Goal: Find contact information: Find contact information

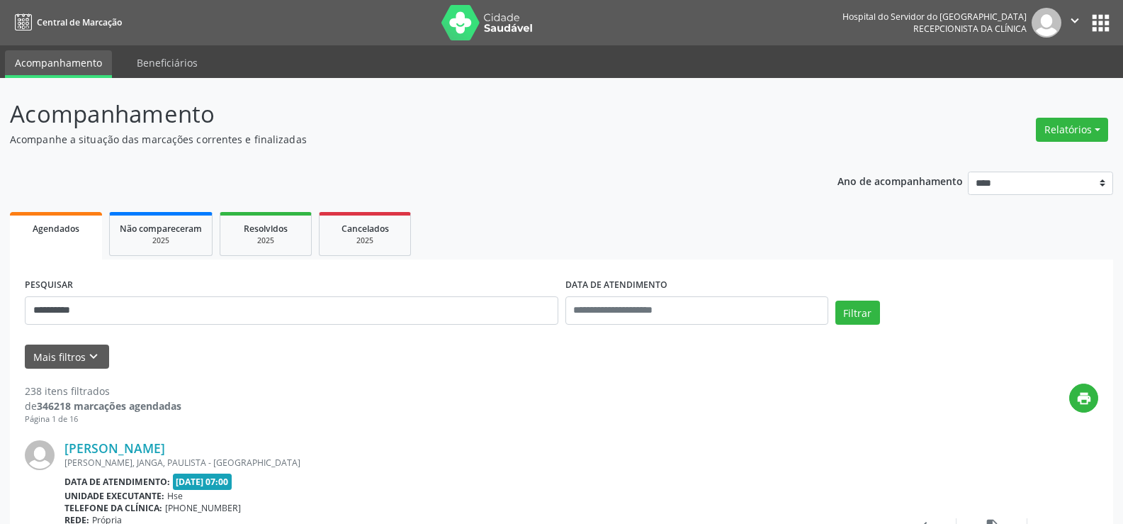
type input "**********"
click at [836, 301] on button "Filtrar" at bounding box center [858, 313] width 45 height 24
click at [225, 456] on div "RUA [PERSON_NAME][GEOGRAPHIC_DATA], [GEOGRAPHIC_DATA], [GEOGRAPHIC_DATA]" at bounding box center [474, 462] width 821 height 12
click at [189, 451] on link "Nei [PERSON_NAME]" at bounding box center [126, 448] width 125 height 16
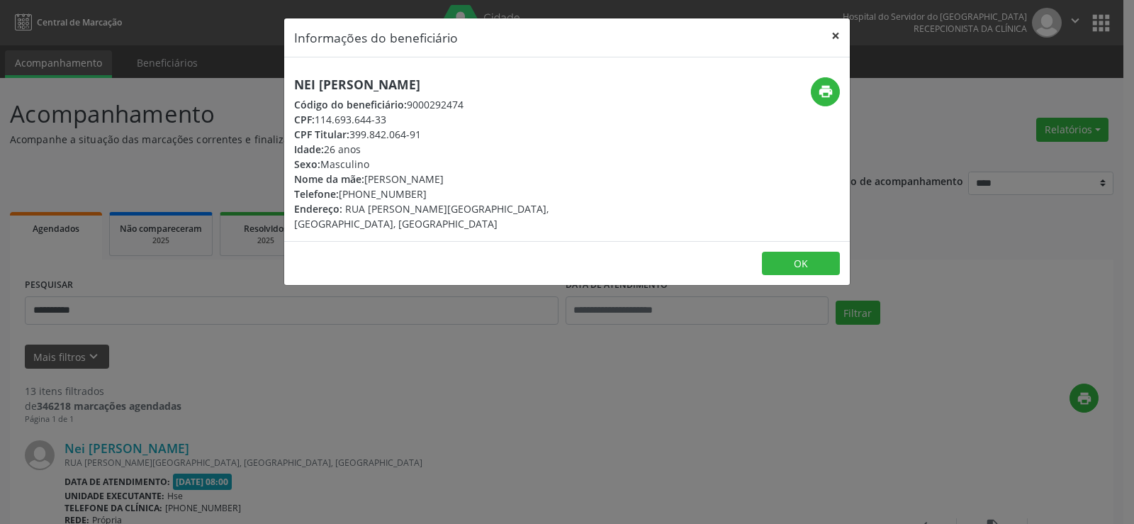
click at [830, 30] on button "×" at bounding box center [835, 35] width 28 height 35
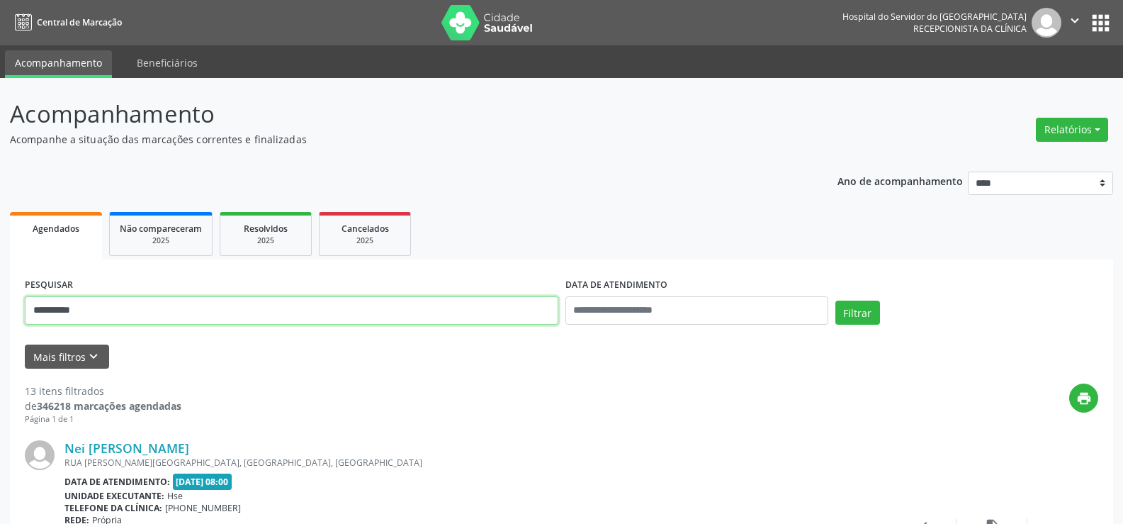
drag, startPoint x: 99, startPoint y: 307, endPoint x: 0, endPoint y: 310, distance: 98.6
type input "**********"
click at [836, 301] on button "Filtrar" at bounding box center [858, 313] width 45 height 24
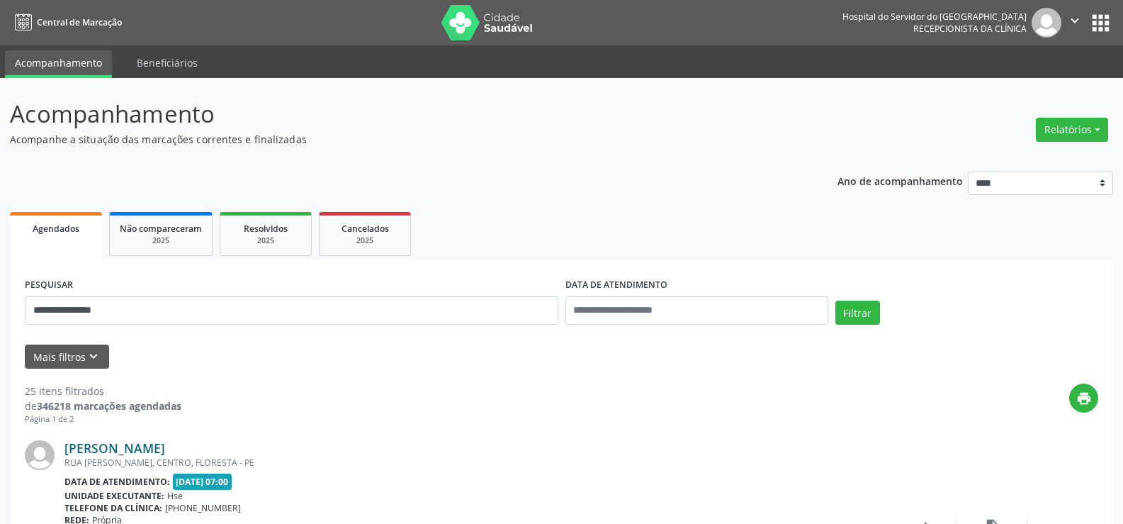
click at [152, 442] on link "[PERSON_NAME]" at bounding box center [114, 448] width 101 height 16
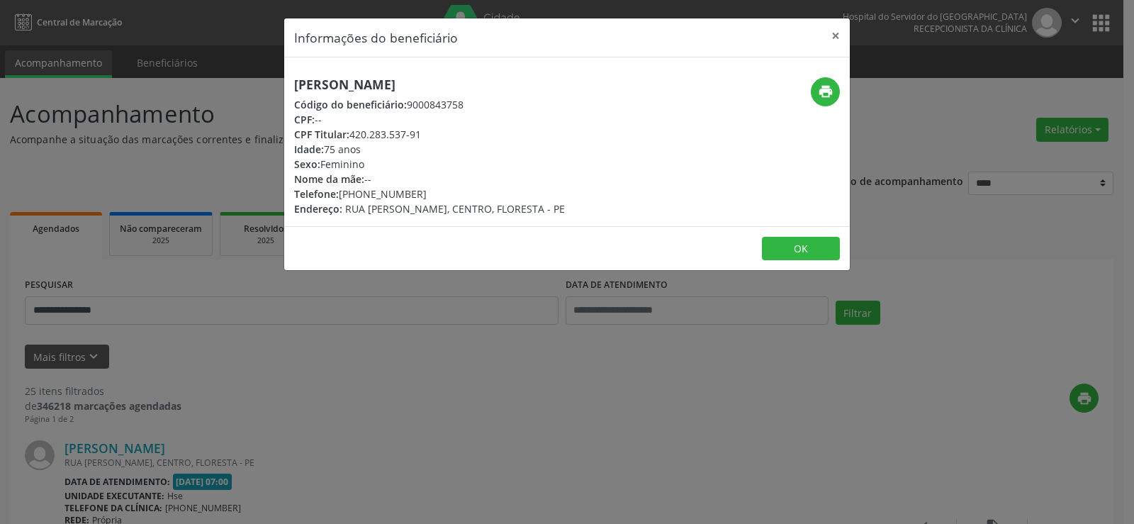
click at [410, 198] on div "Telefone: [PHONE_NUMBER]" at bounding box center [429, 193] width 271 height 15
drag, startPoint x: 341, startPoint y: 191, endPoint x: 400, endPoint y: 186, distance: 59.7
click at [418, 190] on div "Telefone: [PHONE_NUMBER]" at bounding box center [429, 193] width 271 height 15
drag, startPoint x: 395, startPoint y: 185, endPoint x: 415, endPoint y: 191, distance: 21.3
click at [415, 191] on div "Telefone: [PHONE_NUMBER]" at bounding box center [429, 193] width 271 height 15
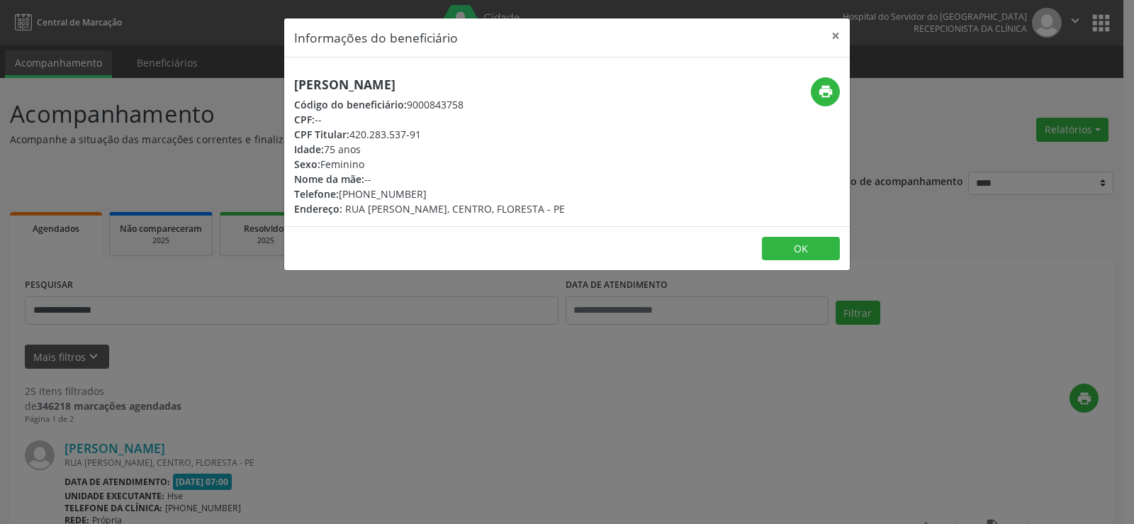
copy div "[PHONE_NUMBER]"
